Goal: Information Seeking & Learning: Check status

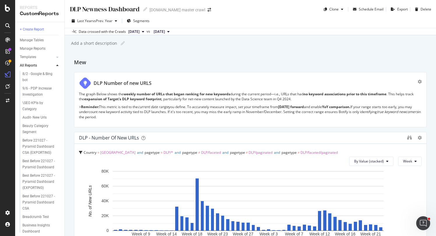
scroll to position [471, 0]
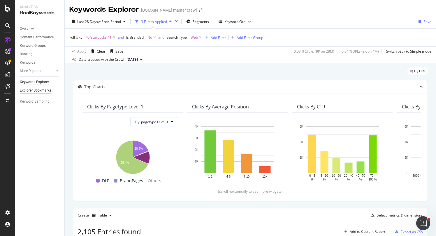
click at [39, 91] on div "Explorer Bookmarks" at bounding box center [35, 91] width 31 height 6
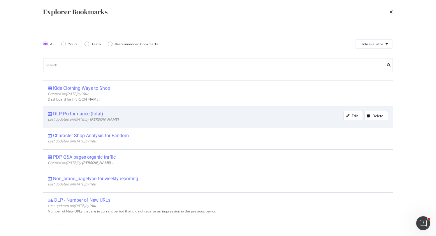
click at [94, 114] on div "DLP Performance (total)" at bounding box center [78, 114] width 50 height 6
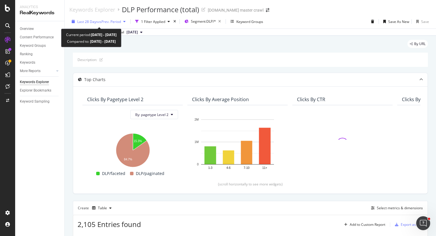
click at [104, 24] on span "vs Prev. Period" at bounding box center [109, 21] width 23 height 5
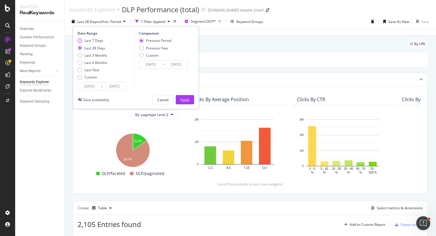
click at [97, 40] on div "Last 7 Days" at bounding box center [93, 40] width 19 height 5
type input "[DATE]"
click at [184, 101] on div "Apply" at bounding box center [184, 100] width 9 height 5
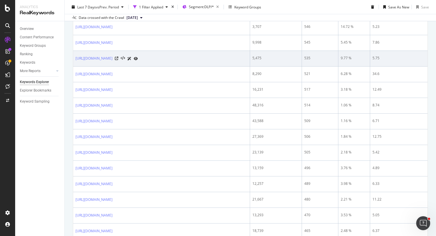
scroll to position [635, 0]
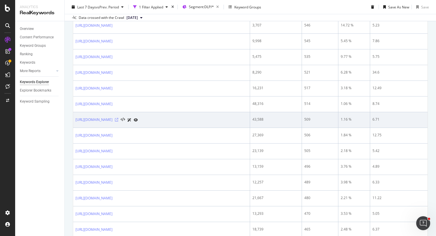
click at [118, 120] on icon at bounding box center [116, 119] width 3 height 3
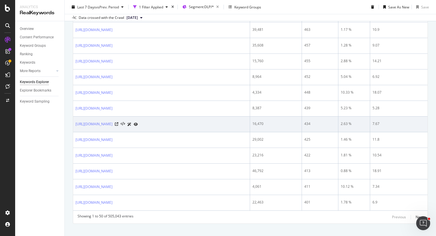
scroll to position [853, 0]
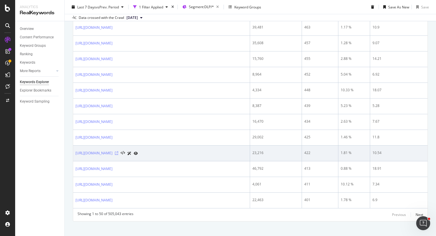
click at [118, 152] on icon at bounding box center [116, 153] width 3 height 3
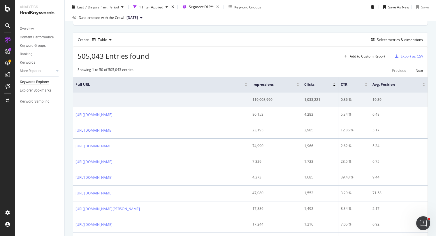
scroll to position [232, 0]
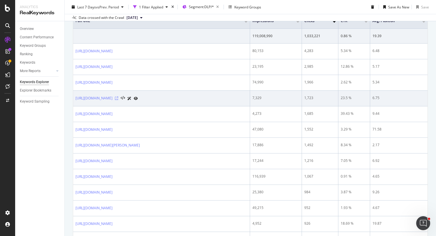
click at [118, 99] on icon at bounding box center [116, 98] width 3 height 3
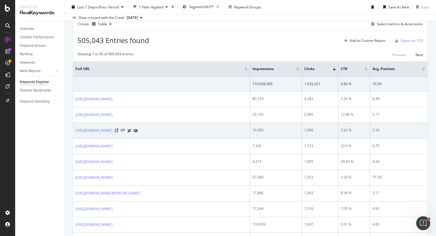
scroll to position [186, 0]
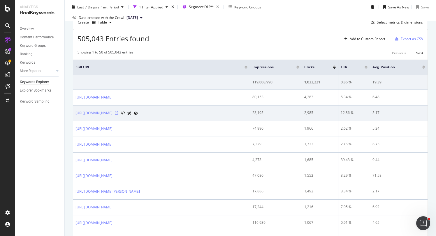
click at [118, 112] on icon at bounding box center [116, 112] width 3 height 3
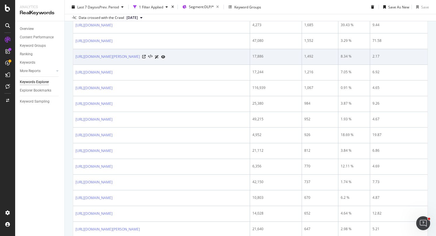
scroll to position [313, 0]
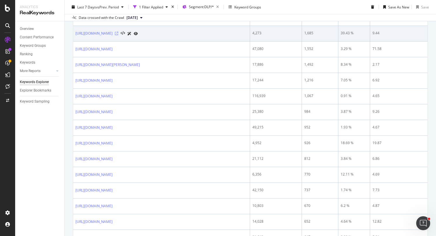
click at [118, 32] on icon at bounding box center [116, 33] width 3 height 3
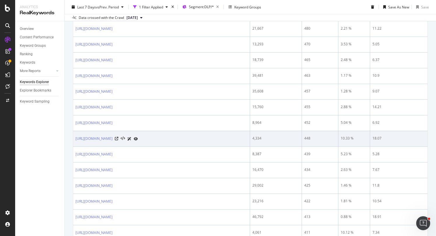
scroll to position [859, 0]
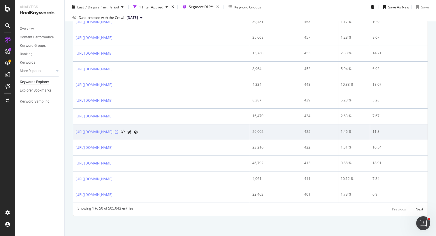
click at [118, 132] on icon at bounding box center [116, 131] width 3 height 3
click at [138, 131] on icon at bounding box center [136, 132] width 4 height 3
click at [131, 131] on icon at bounding box center [129, 132] width 4 height 3
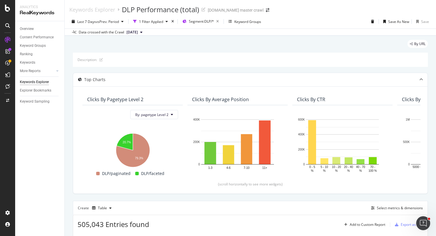
scroll to position [183, 0]
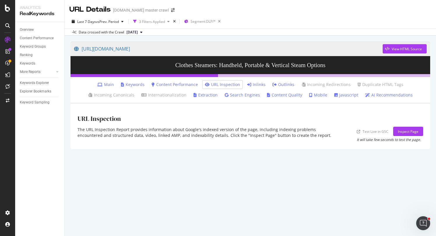
click at [121, 87] on link "Keywords" at bounding box center [133, 85] width 24 height 6
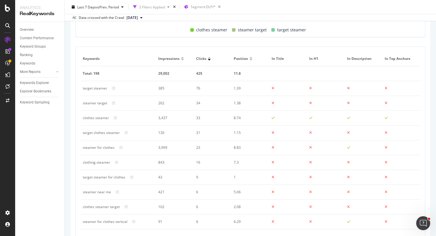
scroll to position [282, 0]
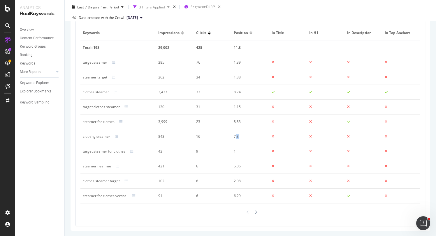
drag, startPoint x: 233, startPoint y: 137, endPoint x: 239, endPoint y: 137, distance: 5.5
click at [239, 137] on div "7.3" at bounding box center [248, 136] width 30 height 5
click at [256, 135] on div "7.3" at bounding box center [248, 136] width 30 height 5
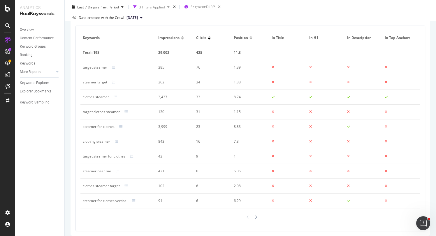
scroll to position [281, 0]
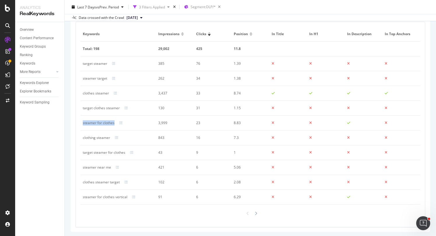
drag, startPoint x: 82, startPoint y: 122, endPoint x: 116, endPoint y: 123, distance: 34.4
click at [116, 123] on td "steamer for clothes" at bounding box center [117, 123] width 75 height 15
copy div "steamer for clothes"
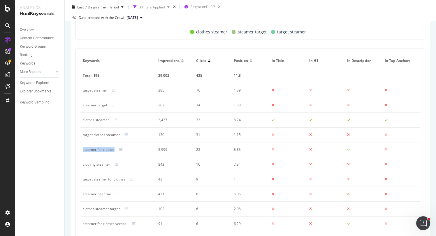
scroll to position [253, 0]
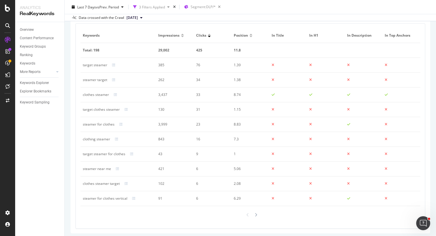
scroll to position [278, 0]
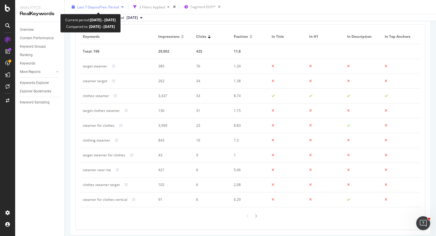
click at [94, 8] on span "Last 7 Days" at bounding box center [86, 6] width 19 height 5
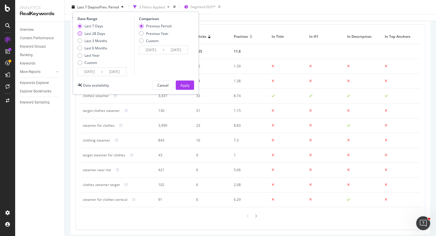
click at [90, 32] on div "Last 28 Days" at bounding box center [94, 33] width 21 height 5
type input "[DATE]"
click at [189, 89] on div "Apply" at bounding box center [184, 85] width 9 height 9
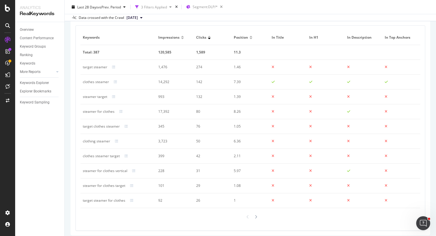
scroll to position [274, 0]
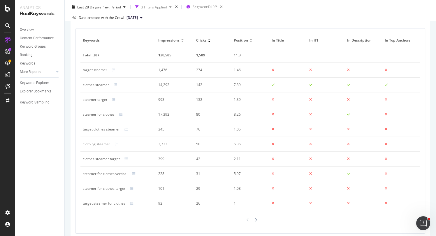
click at [396, 189] on div at bounding box center [399, 188] width 30 height 5
click at [116, 32] on div "Keywords Impressions Clicks Position In Title In H1 In Description In Top Ancho…" at bounding box center [250, 131] width 349 height 205
